Goal: Information Seeking & Learning: Learn about a topic

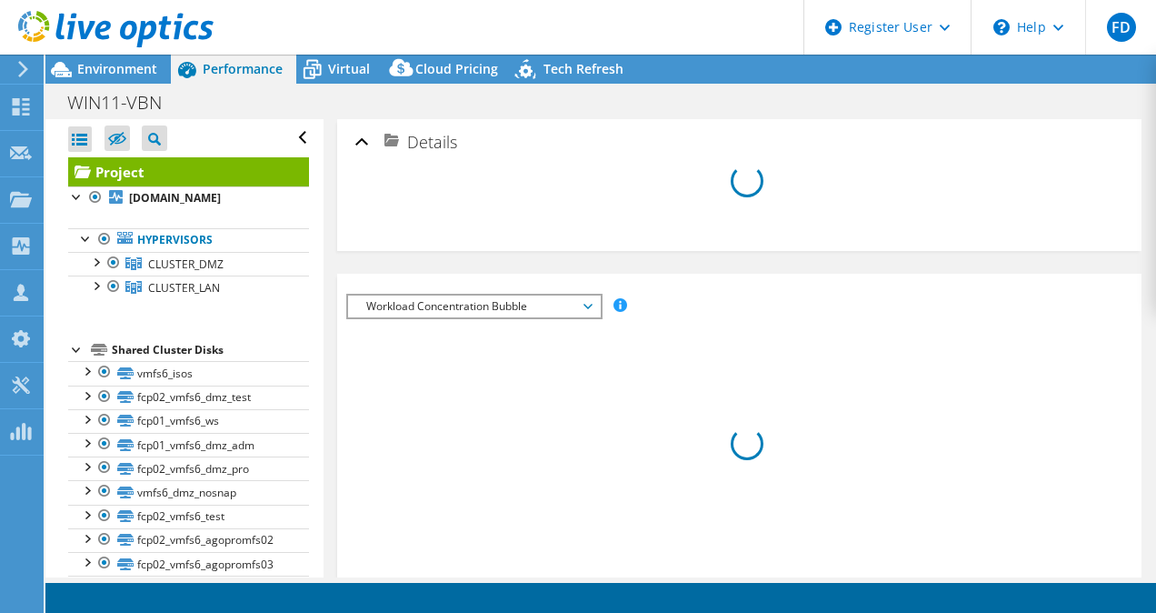
select select "EUFrankfurt"
select select "EUR"
radio input "true"
radio input "false"
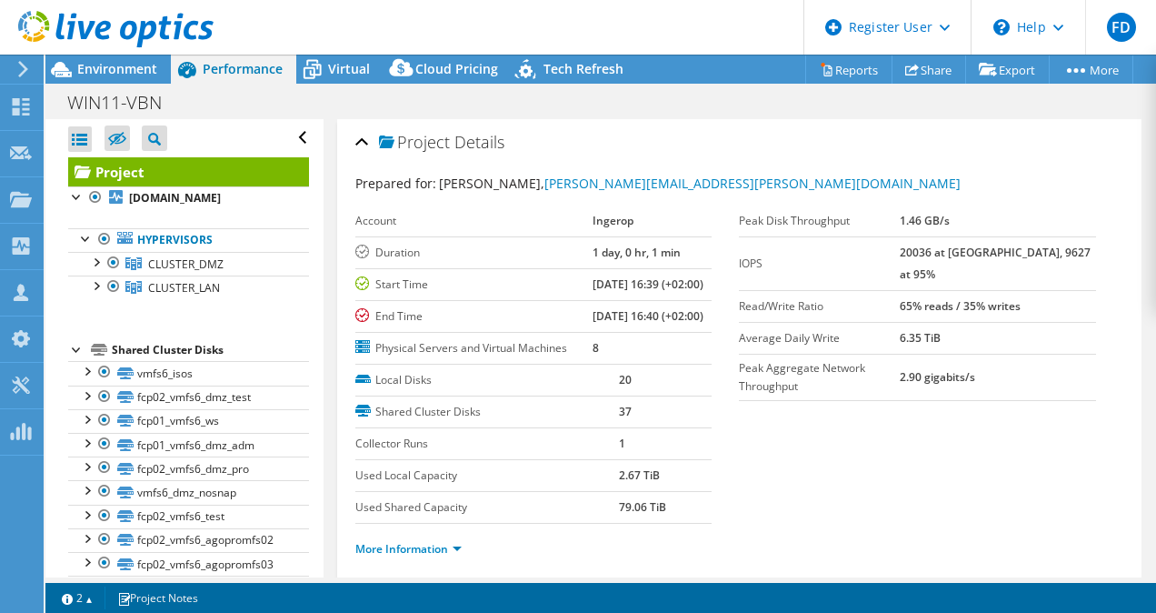
click at [88, 34] on use at bounding box center [115, 29] width 195 height 36
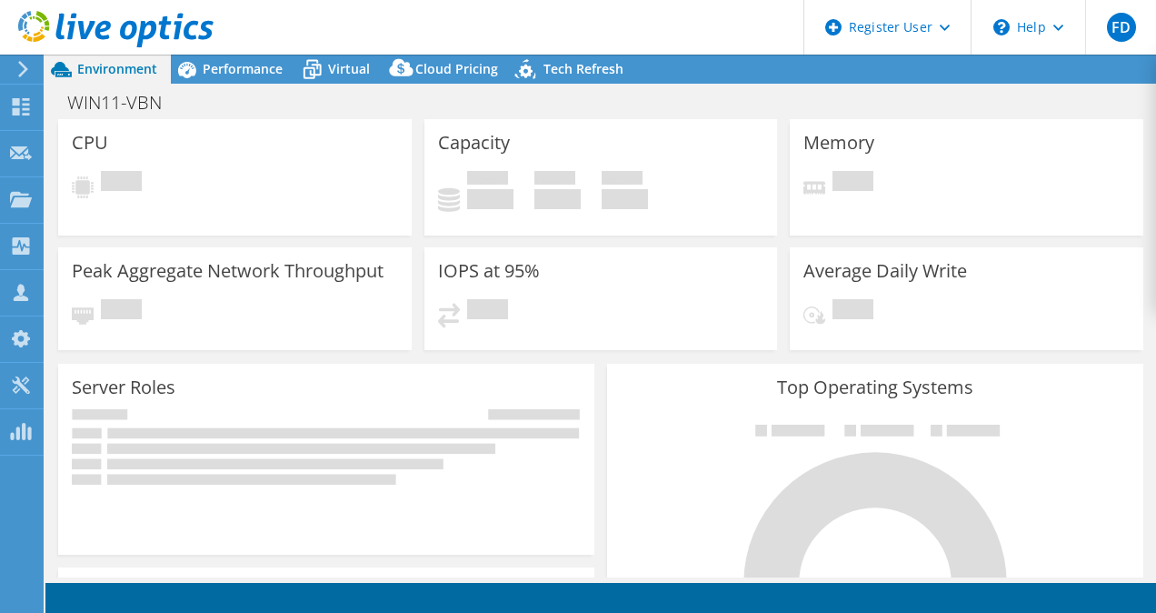
select select "EUFrankfurt"
select select "USD"
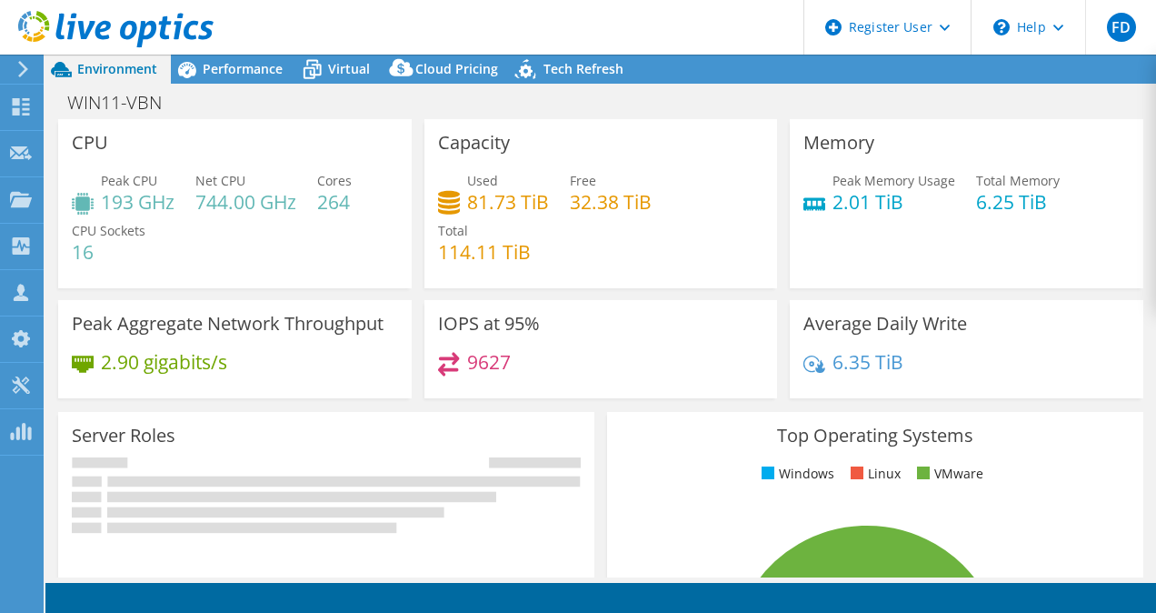
select select "EUFrankfurt"
select select "EUR"
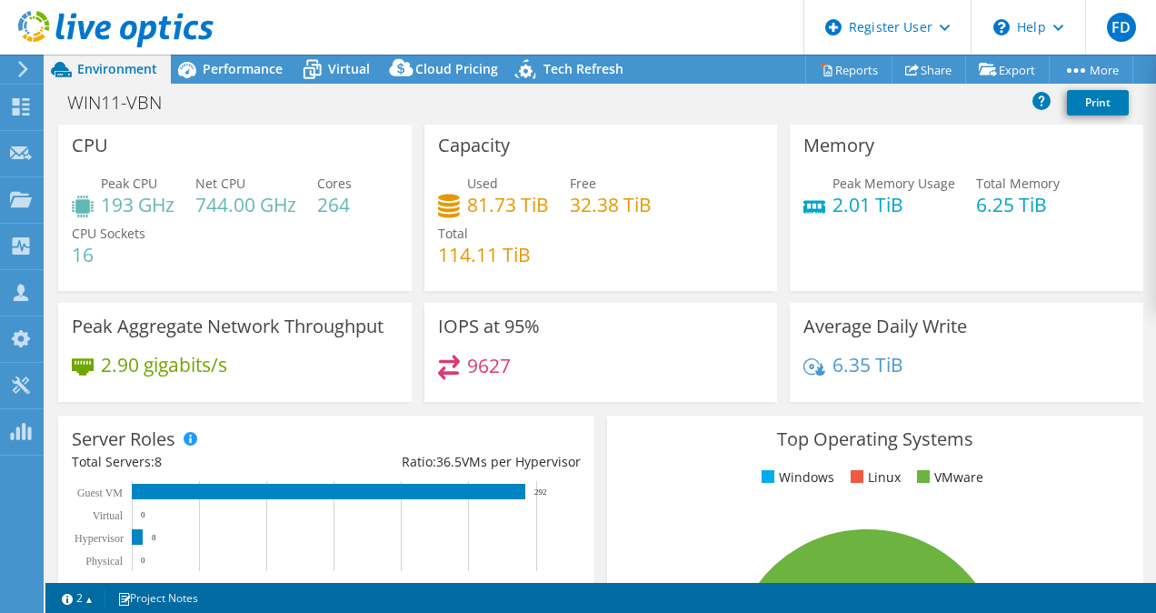
scroll to position [4, 0]
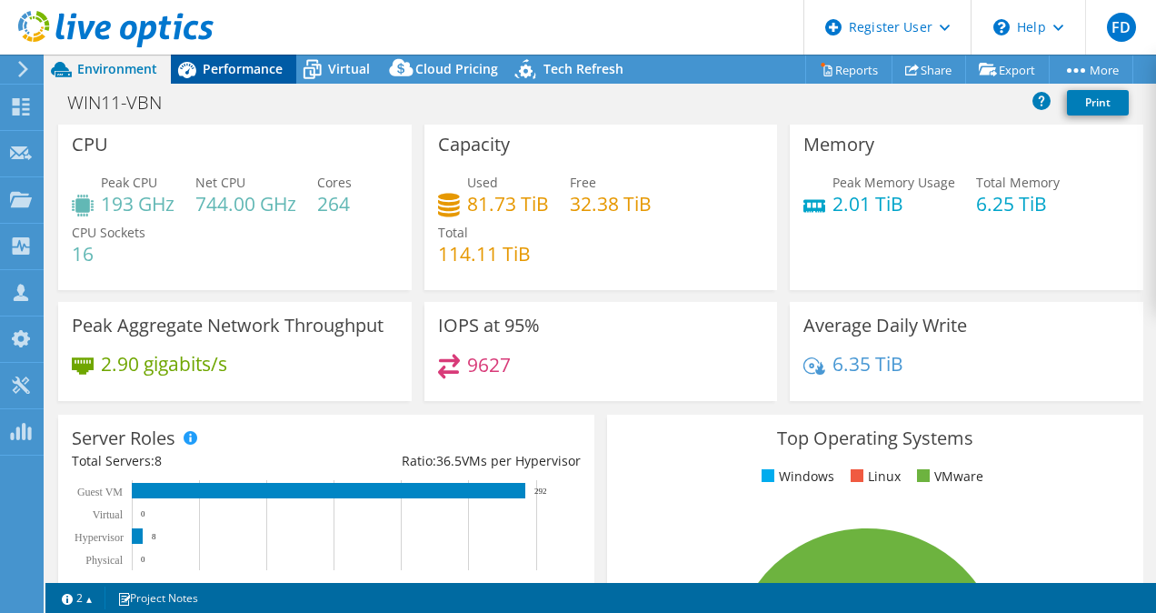
click at [245, 63] on span "Performance" at bounding box center [243, 68] width 80 height 17
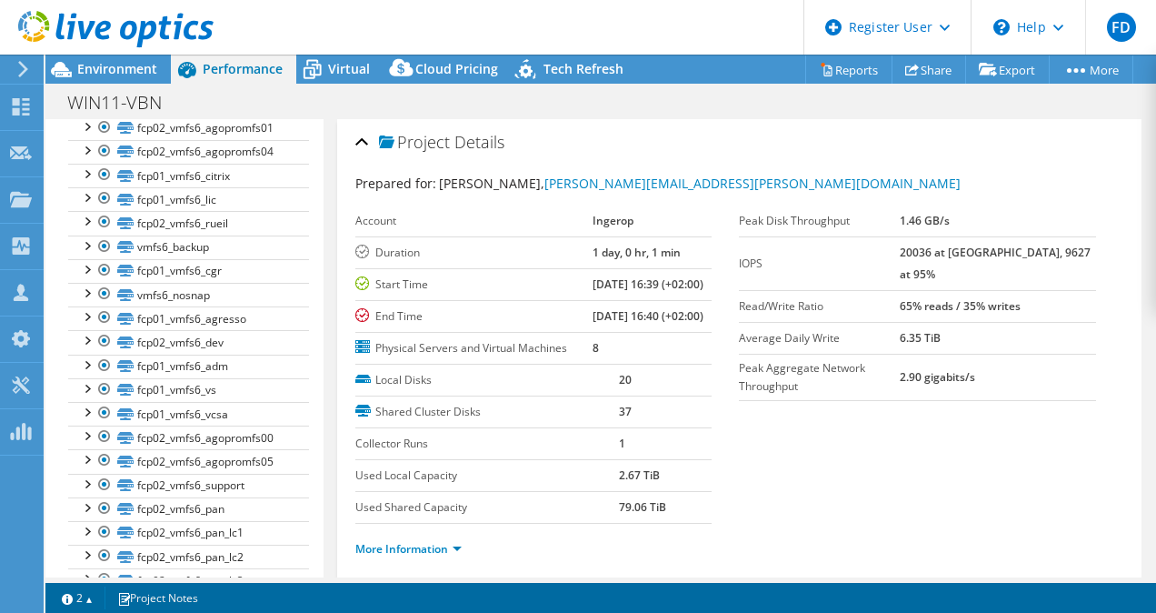
scroll to position [0, 0]
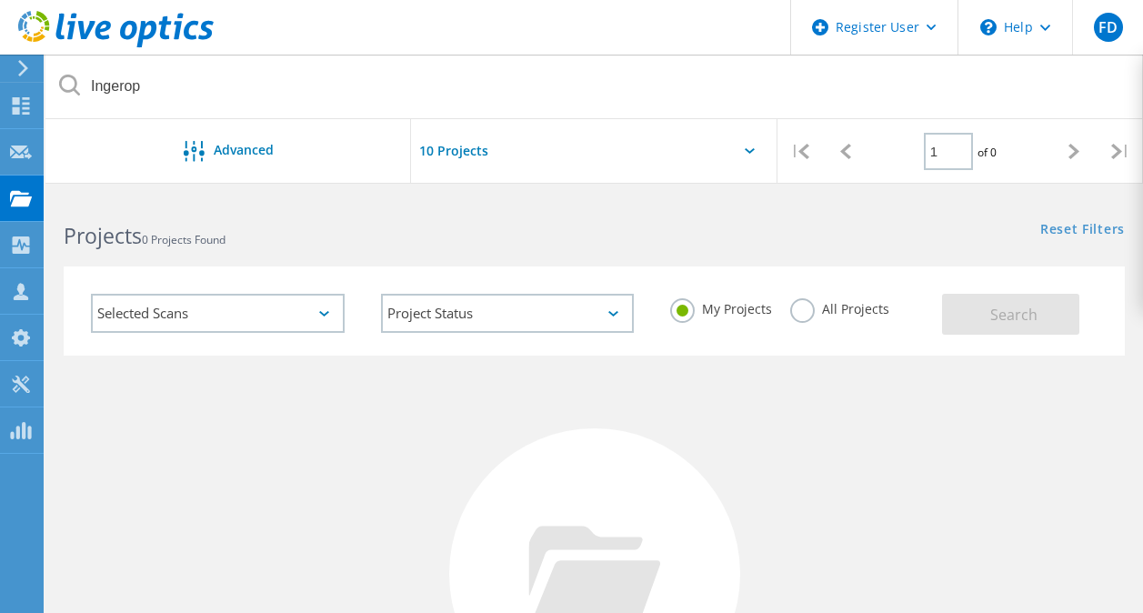
click at [815, 302] on label "All Projects" at bounding box center [839, 306] width 99 height 17
click at [0, 0] on input "All Projects" at bounding box center [0, 0] width 0 height 0
click at [1006, 311] on span "Search" at bounding box center [1013, 315] width 47 height 20
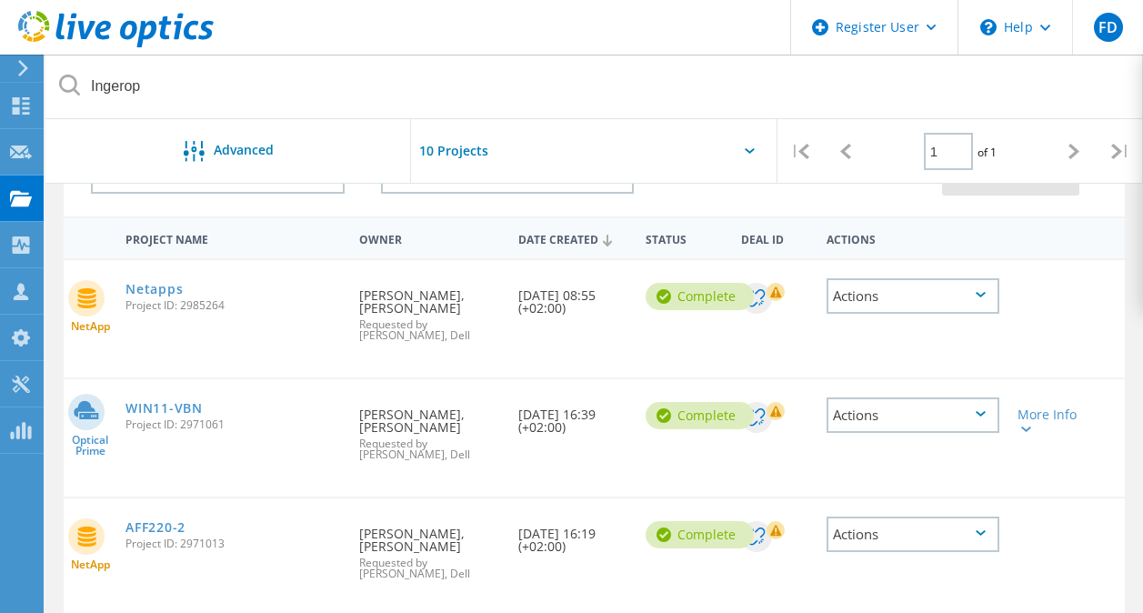
scroll to position [227, 0]
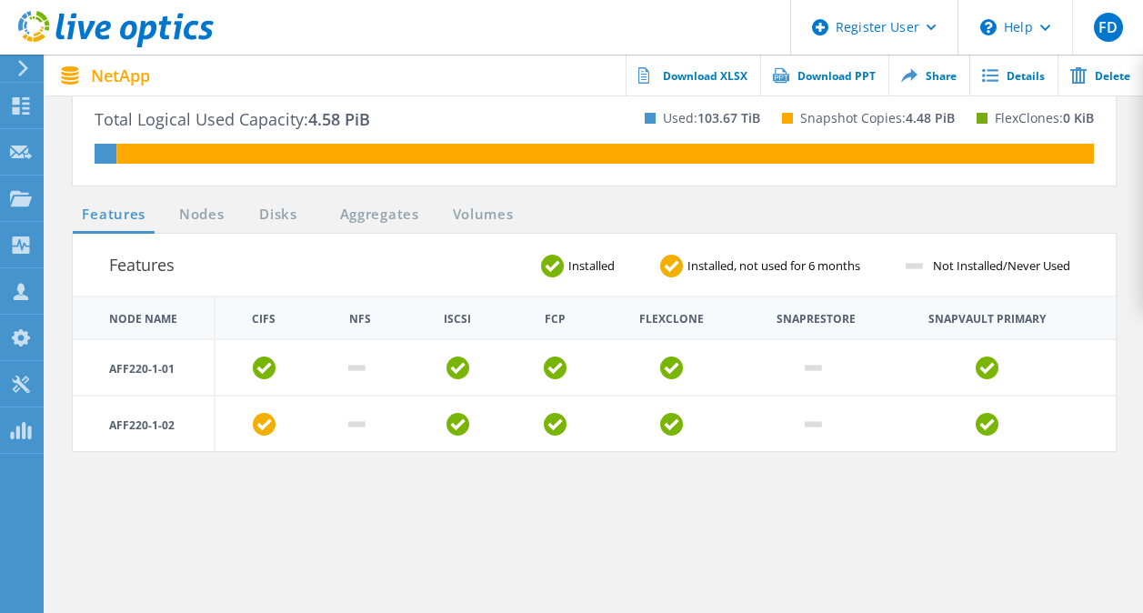
scroll to position [817, 0]
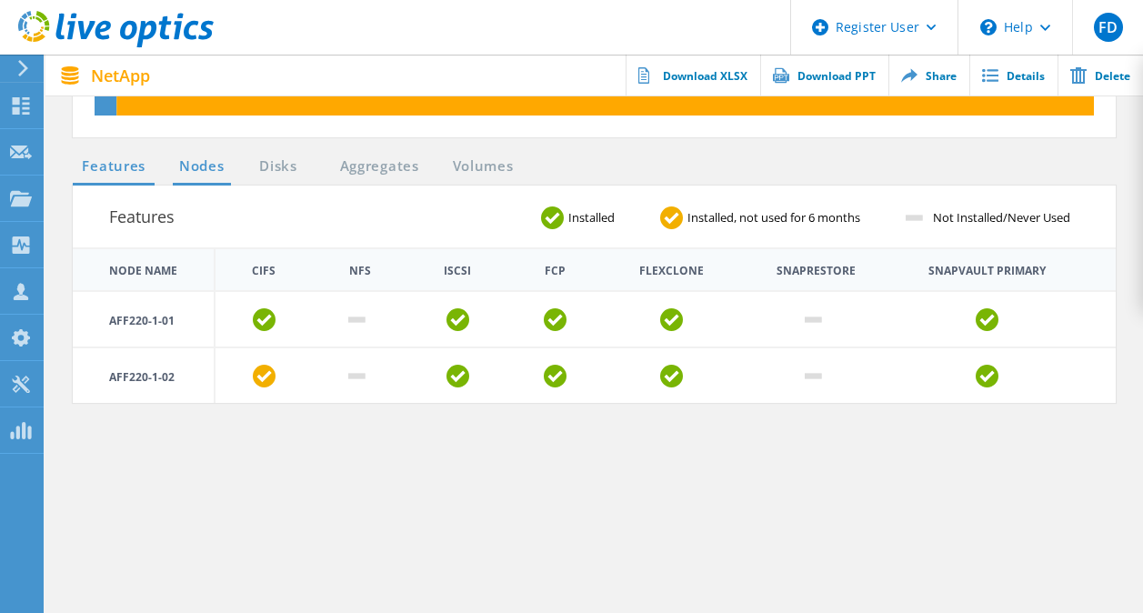
click at [195, 163] on link "Nodes" at bounding box center [202, 166] width 58 height 23
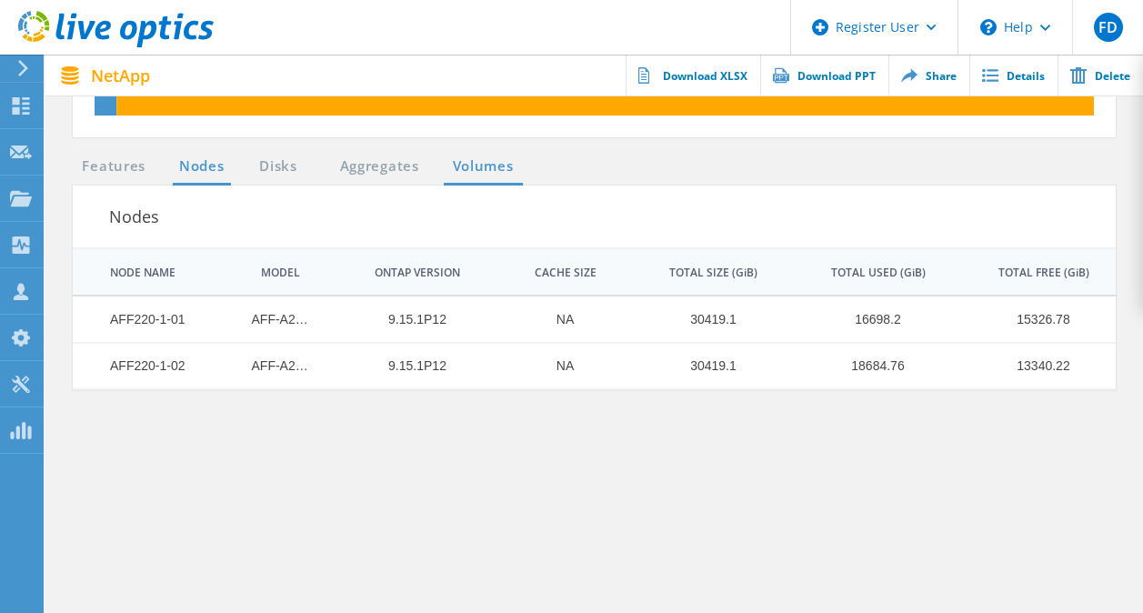
click at [485, 172] on link "Volumes" at bounding box center [483, 166] width 79 height 23
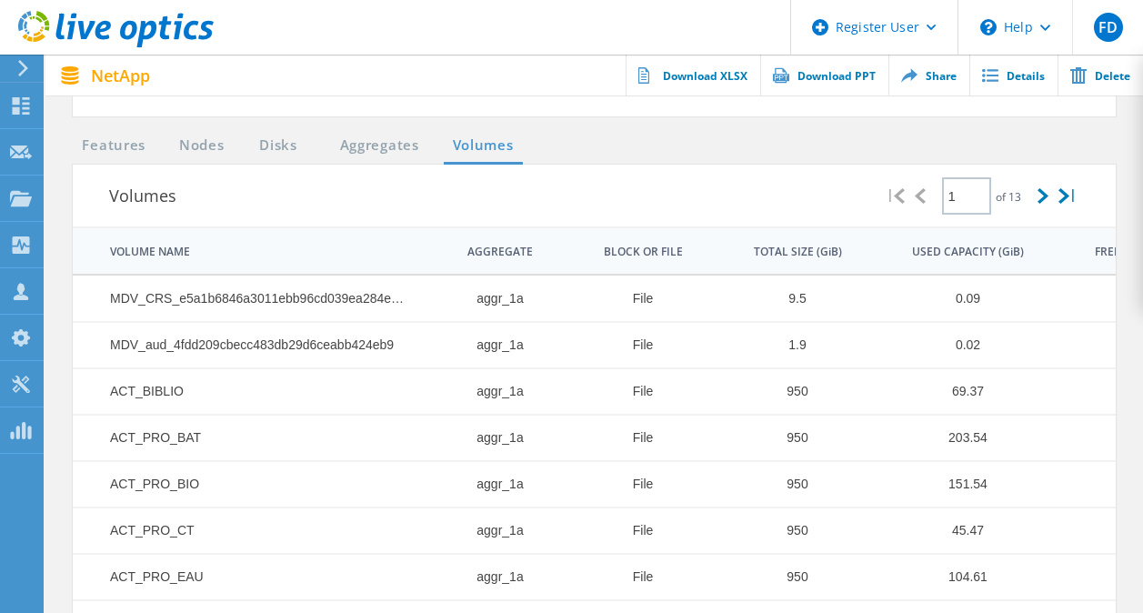
scroll to position [828, 0]
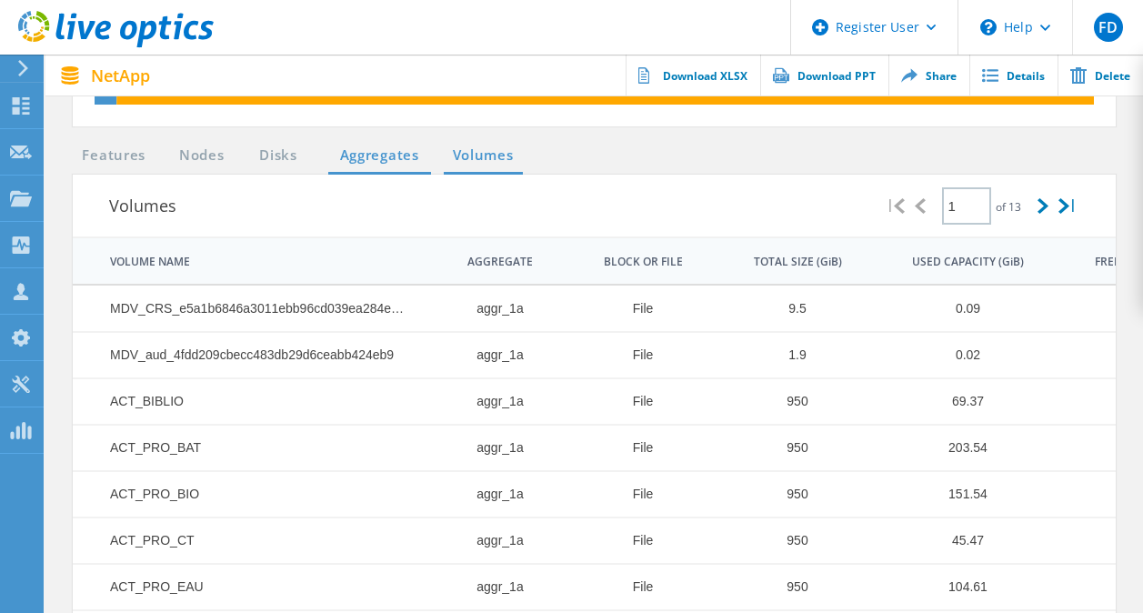
click at [352, 149] on link "Aggregates" at bounding box center [379, 156] width 103 height 23
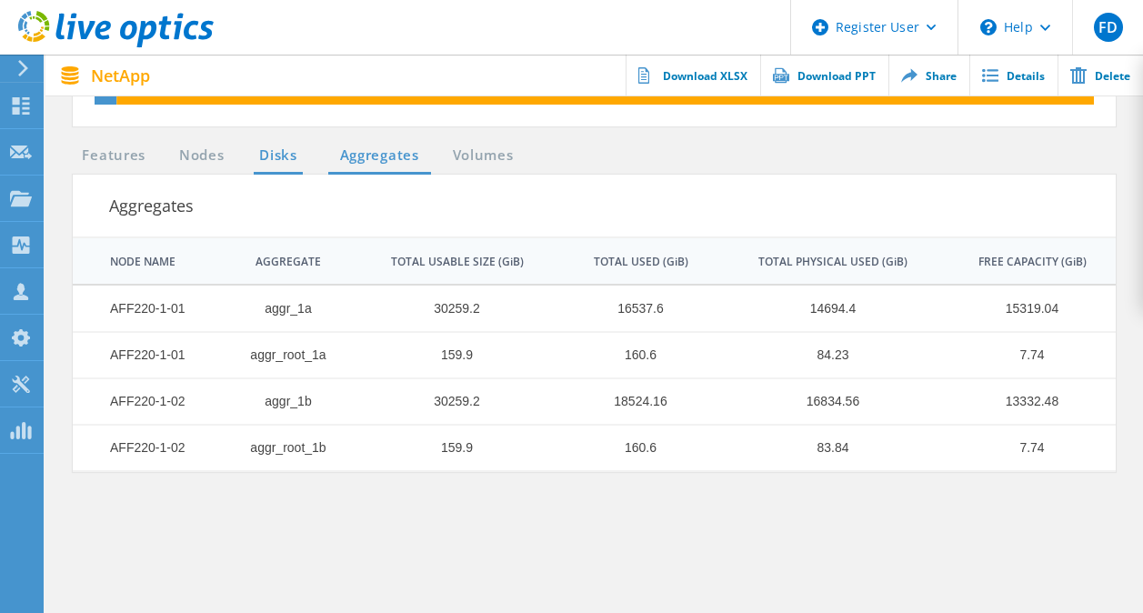
click at [277, 154] on link "Disks" at bounding box center [278, 156] width 49 height 23
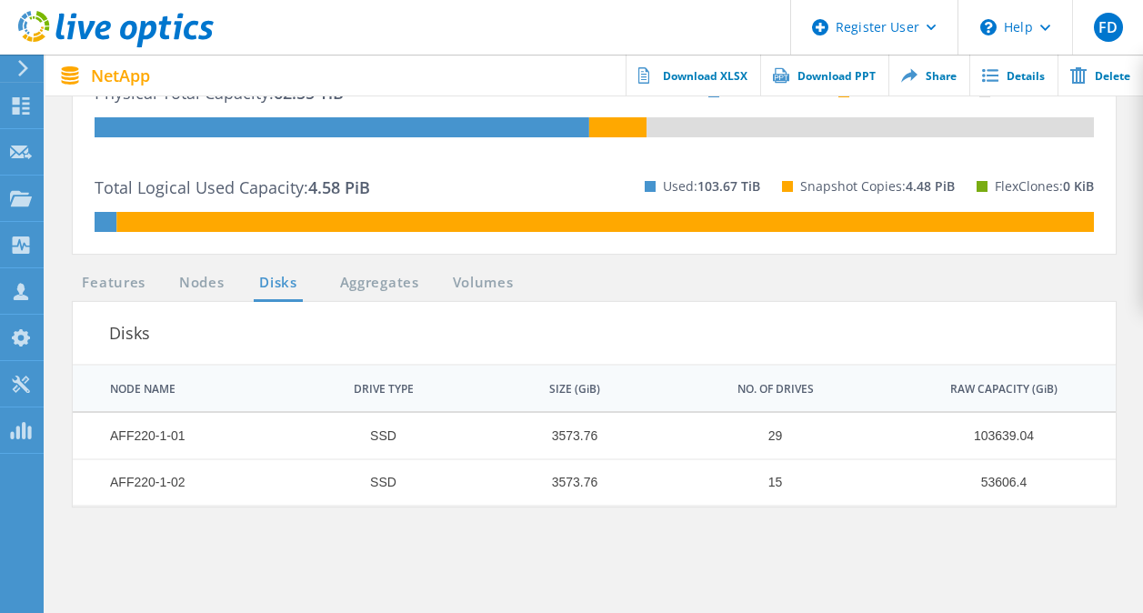
scroll to position [700, 0]
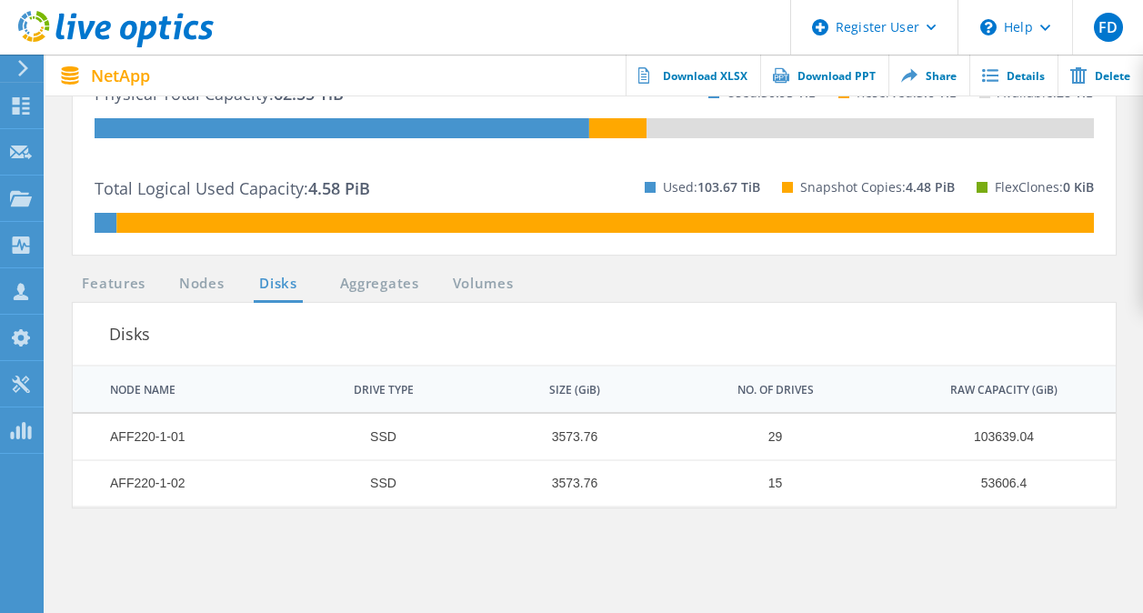
click at [194, 297] on ul "Features Nodes Disks Aggregates Volumes" at bounding box center [298, 288] width 468 height 30
click at [209, 287] on link "Nodes" at bounding box center [202, 284] width 58 height 23
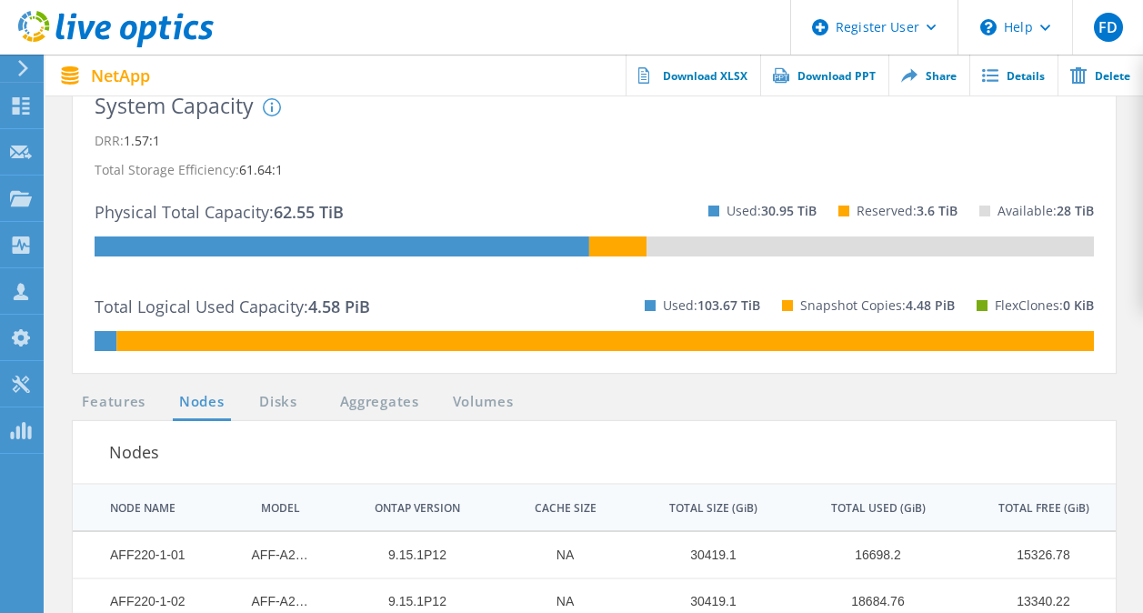
scroll to position [588, 0]
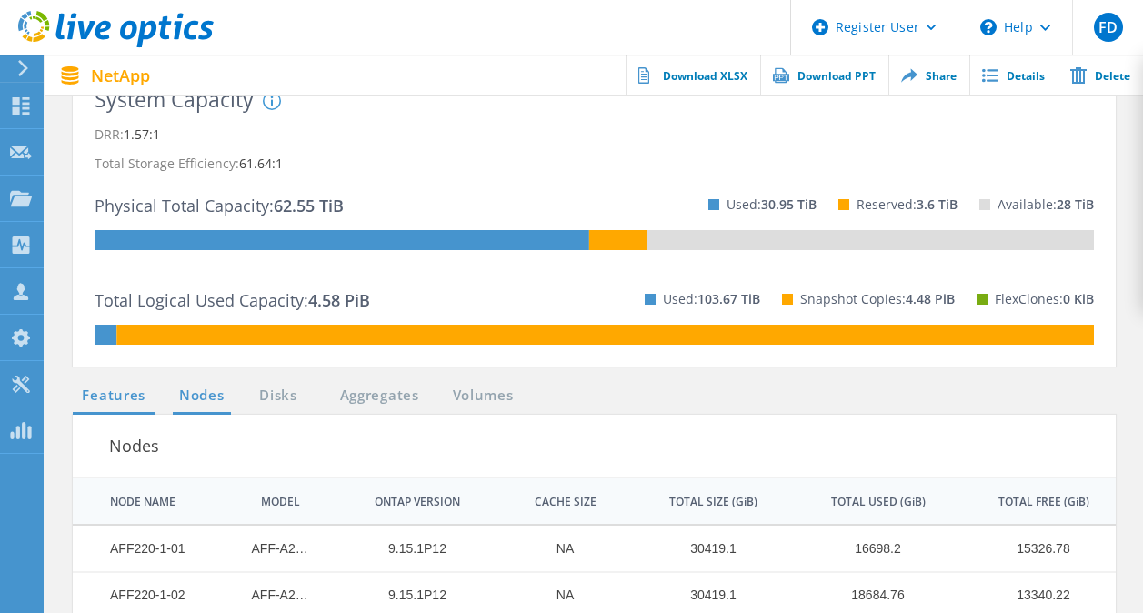
click at [125, 388] on link "Features" at bounding box center [114, 395] width 82 height 23
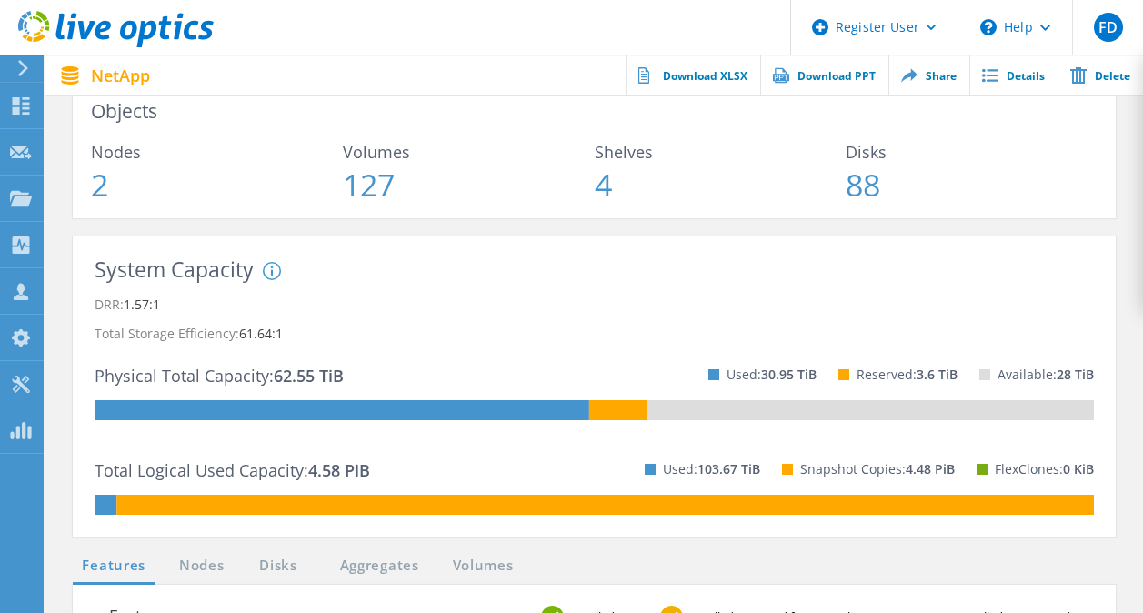
scroll to position [0, 0]
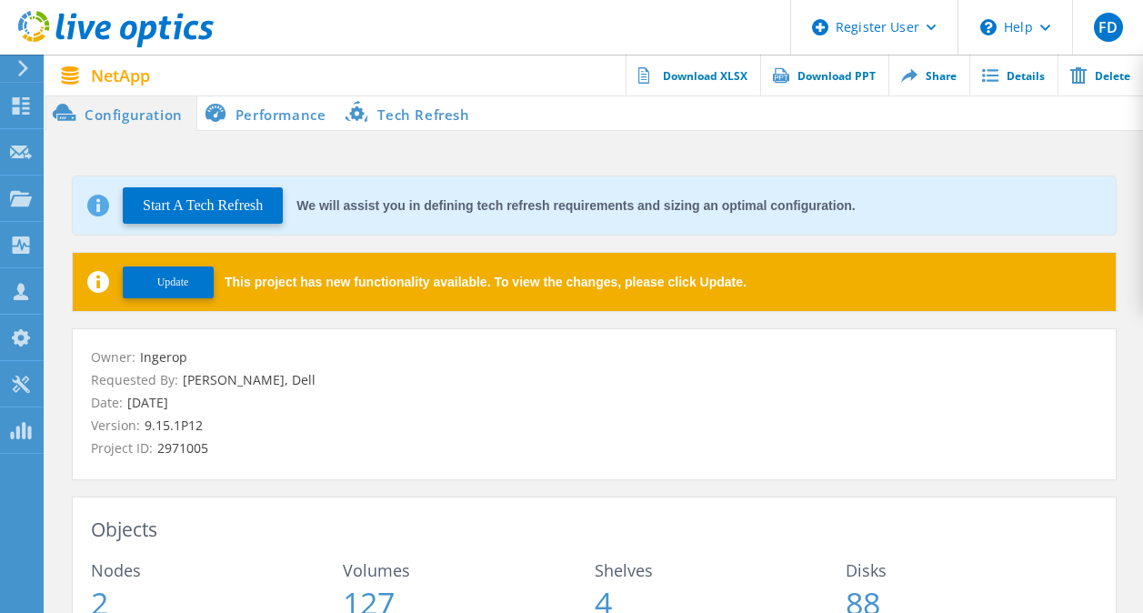
click at [264, 118] on li "Performance" at bounding box center [268, 113] width 143 height 36
